Goal: Download file/media

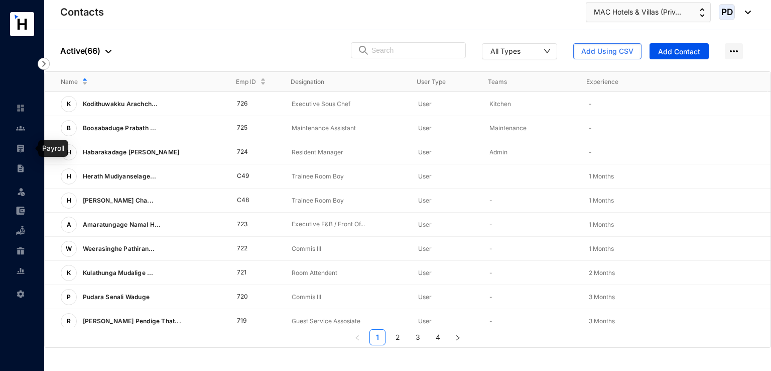
click at [26, 151] on link at bounding box center [28, 148] width 25 height 10
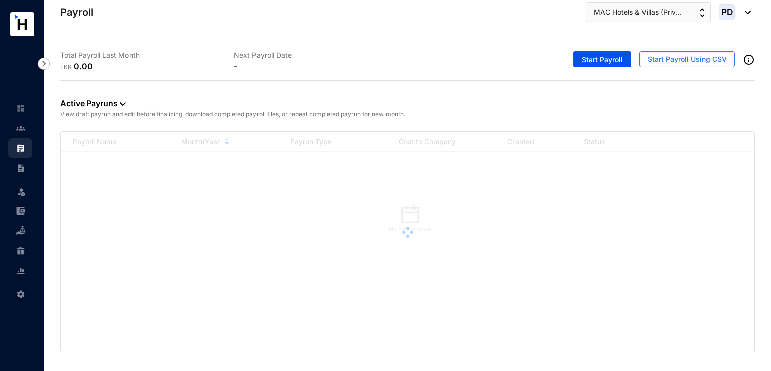
click at [301, 231] on div at bounding box center [408, 232] width 694 height 201
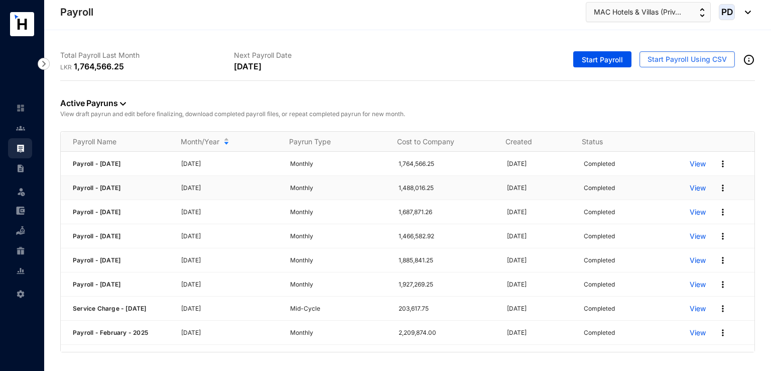
click at [718, 185] on img at bounding box center [723, 188] width 10 height 10
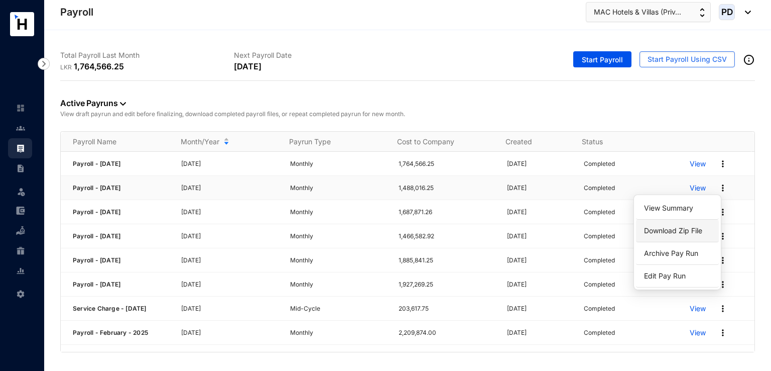
click at [673, 231] on link "Download Zip File" at bounding box center [677, 230] width 71 height 17
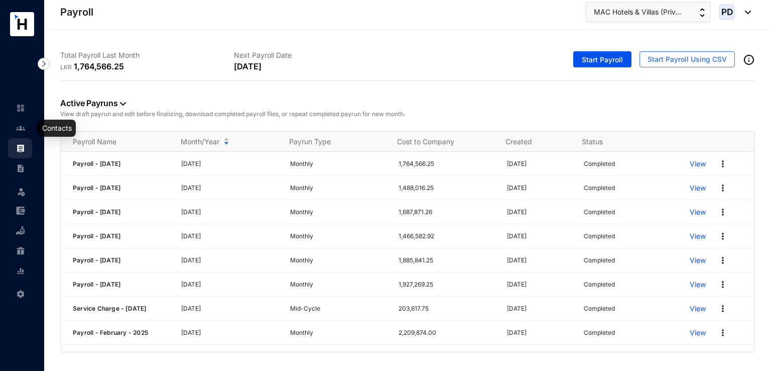
click at [18, 133] on link at bounding box center [28, 128] width 25 height 10
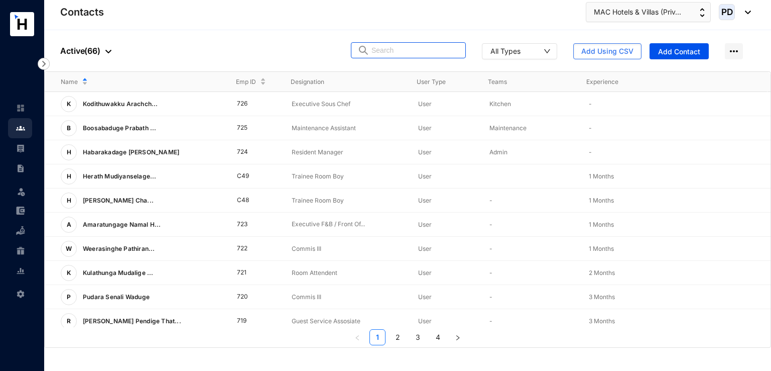
click at [402, 51] on input "text" at bounding box center [416, 50] width 88 height 15
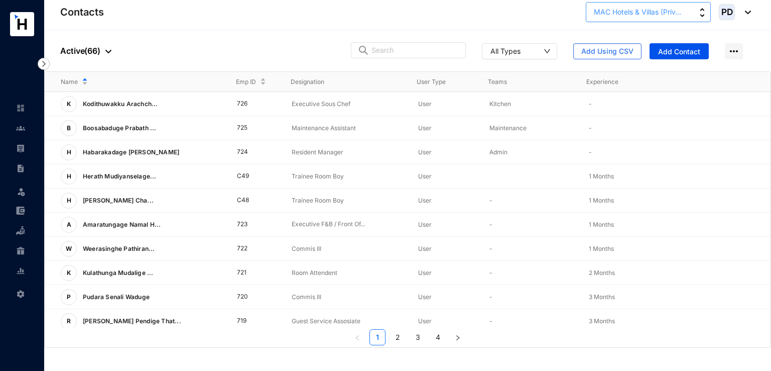
click at [663, 11] on span "MAC Hotels & Villas (Priv..." at bounding box center [637, 12] width 87 height 11
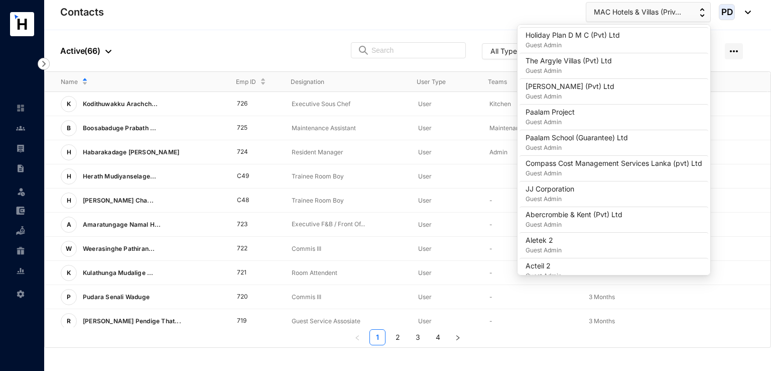
scroll to position [816, 0]
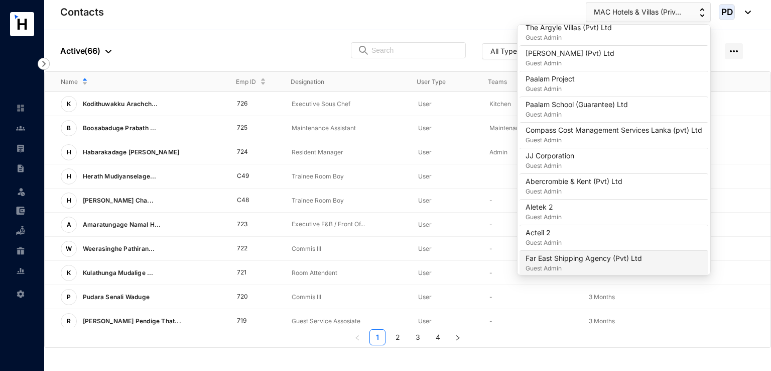
click at [566, 255] on p "Far East Shipping Agency (Pvt) Ltd" at bounding box center [584, 258] width 117 height 10
